Goal: Task Accomplishment & Management: Use online tool/utility

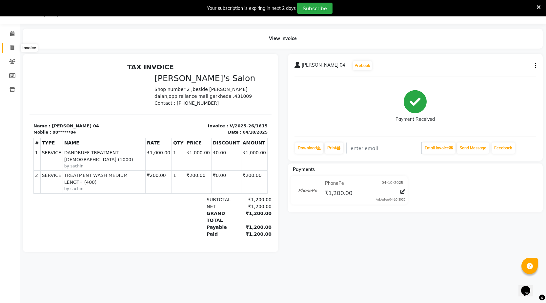
drag, startPoint x: 10, startPoint y: 46, endPoint x: 29, endPoint y: 45, distance: 18.4
click at [11, 46] on icon at bounding box center [13, 47] width 4 height 5
select select "7062"
select select "service"
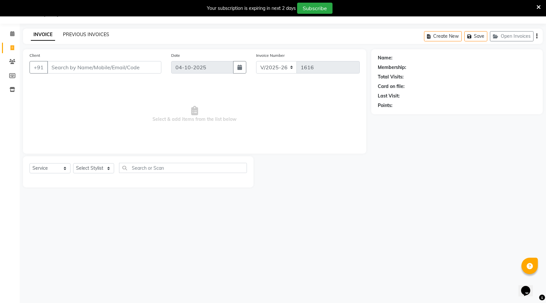
click at [81, 35] on link "PREVIOUS INVOICES" at bounding box center [86, 35] width 46 height 6
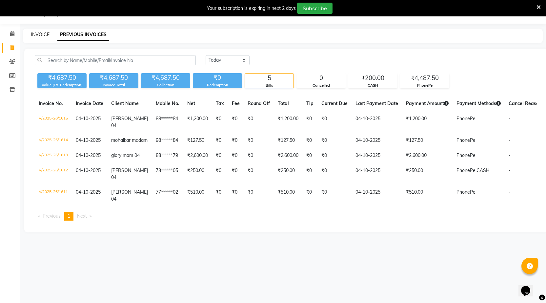
click at [38, 34] on link "INVOICE" at bounding box center [40, 35] width 19 height 6
select select "7062"
select select "service"
